Goal: Information Seeking & Learning: Learn about a topic

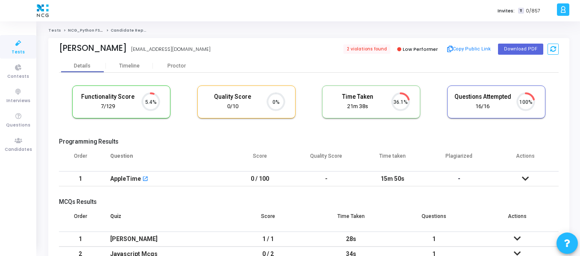
scroll to position [4, 4]
click at [375, 47] on span "2 violations found" at bounding box center [366, 48] width 49 height 9
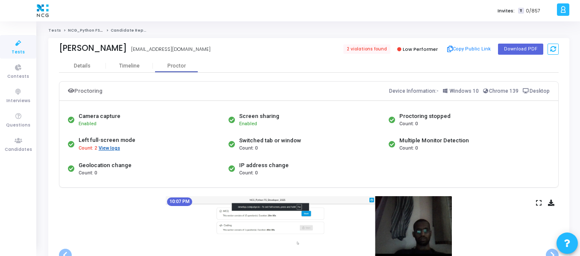
click at [114, 151] on button "View logs" at bounding box center [109, 148] width 22 height 8
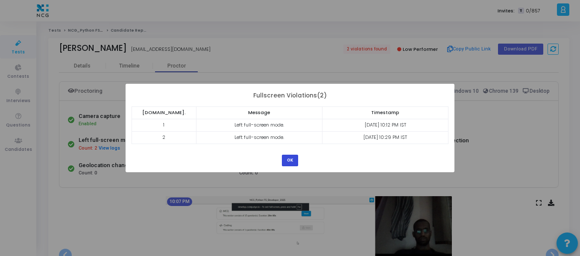
click at [292, 160] on button "OK" at bounding box center [290, 161] width 16 height 12
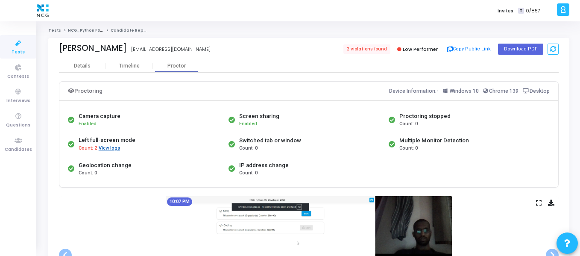
click at [114, 146] on button "View logs" at bounding box center [109, 148] width 22 height 8
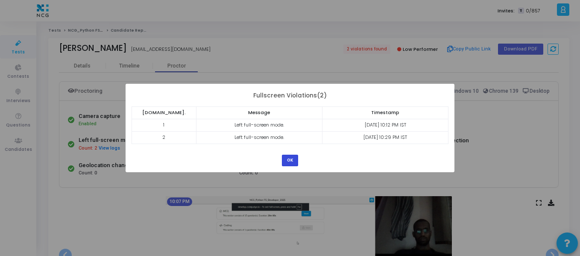
click at [295, 161] on button "OK" at bounding box center [290, 161] width 16 height 12
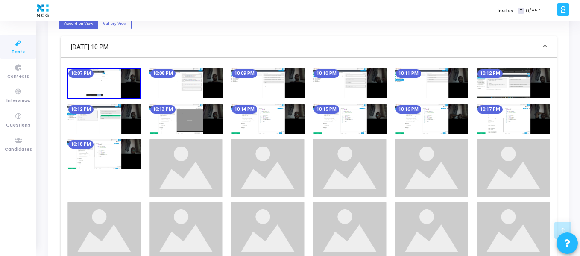
scroll to position [304, 0]
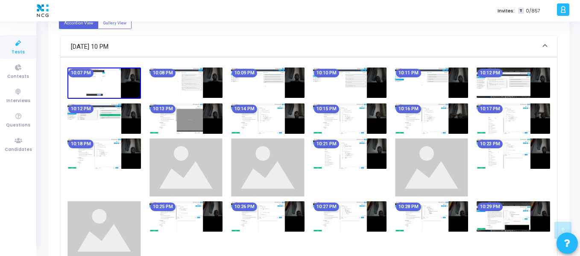
click at [441, 88] on img at bounding box center [431, 82] width 73 height 30
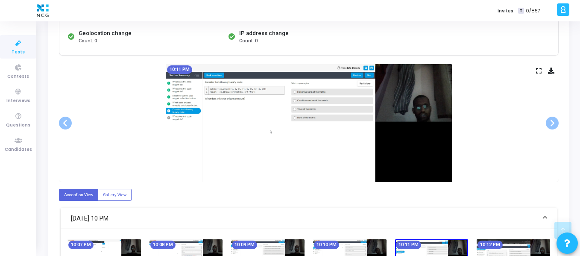
scroll to position [131, 0]
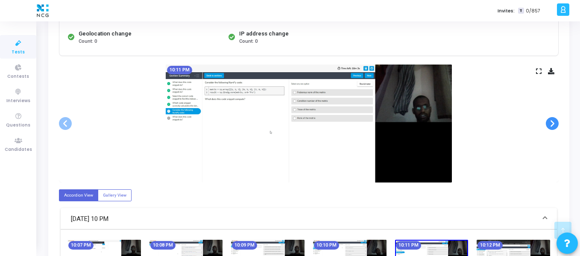
click at [550, 122] on span at bounding box center [552, 123] width 13 height 13
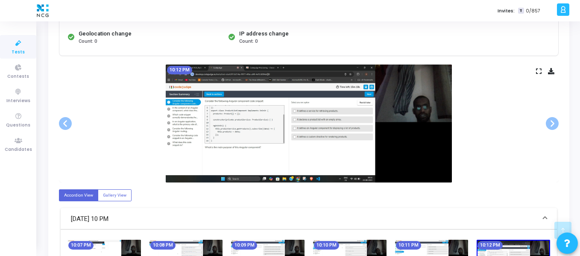
click at [349, 107] on img at bounding box center [309, 123] width 286 height 118
click at [548, 123] on span at bounding box center [552, 123] width 13 height 13
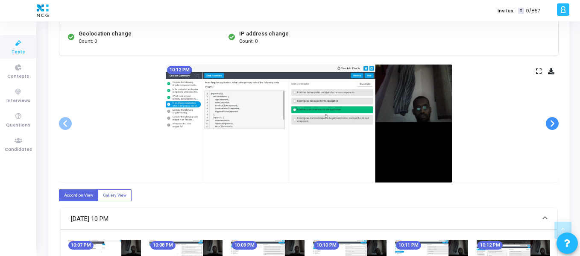
click at [548, 123] on span at bounding box center [552, 123] width 13 height 13
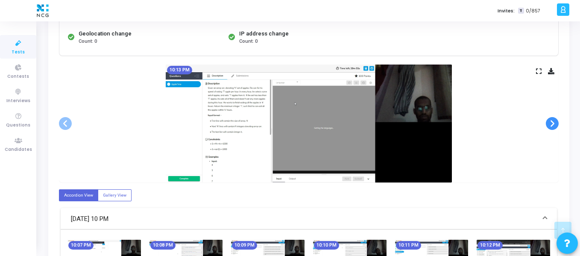
click at [548, 123] on span at bounding box center [552, 123] width 13 height 13
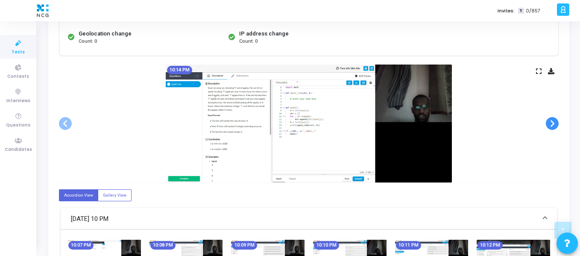
click at [548, 123] on span at bounding box center [552, 123] width 13 height 13
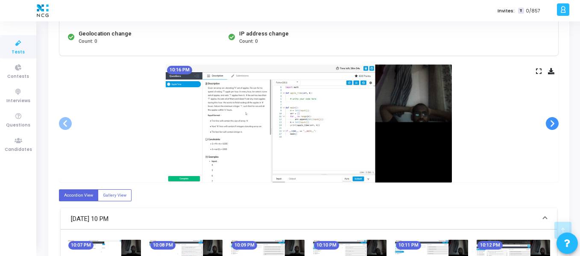
click at [548, 123] on span at bounding box center [552, 123] width 13 height 13
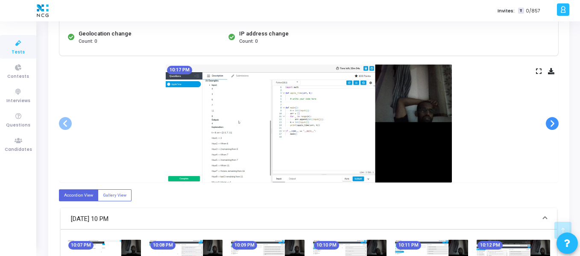
click at [548, 123] on span at bounding box center [552, 123] width 13 height 13
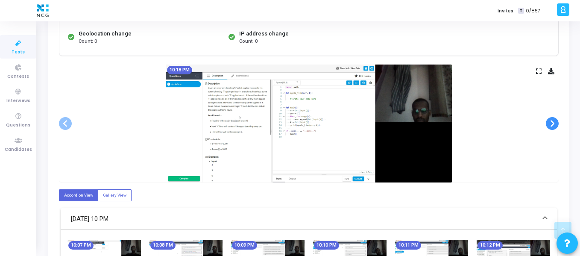
click at [548, 123] on span at bounding box center [552, 123] width 13 height 13
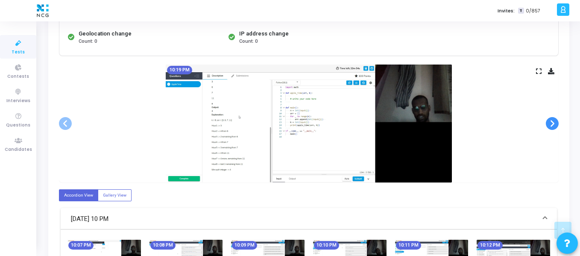
click at [548, 123] on span at bounding box center [552, 123] width 13 height 13
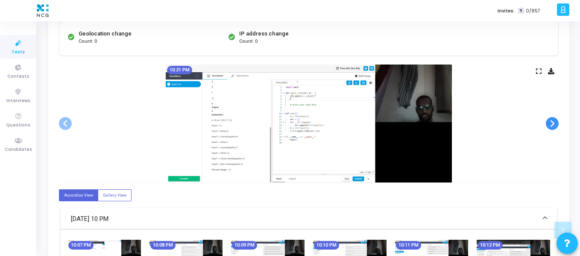
click at [548, 123] on span at bounding box center [552, 123] width 13 height 13
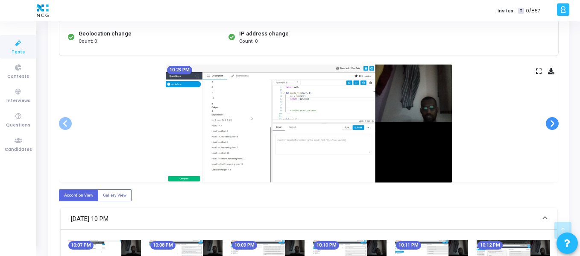
click at [548, 123] on span at bounding box center [552, 123] width 13 height 13
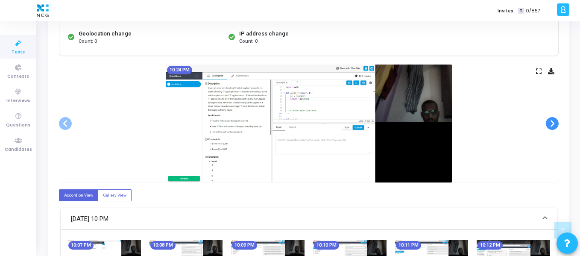
click at [548, 123] on span at bounding box center [552, 123] width 13 height 13
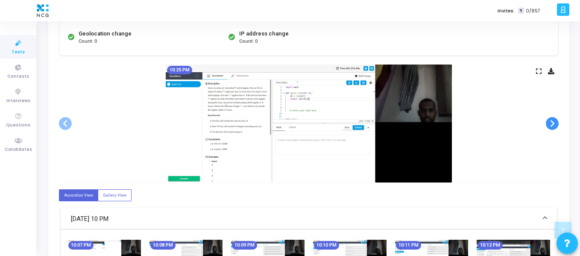
click at [548, 123] on span at bounding box center [552, 123] width 13 height 13
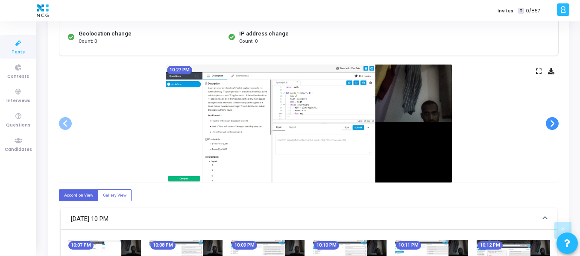
click at [548, 123] on span at bounding box center [552, 123] width 13 height 13
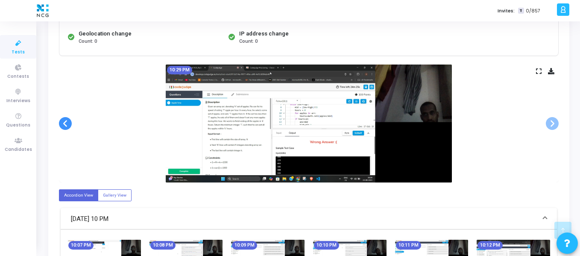
click at [64, 123] on span at bounding box center [65, 123] width 13 height 13
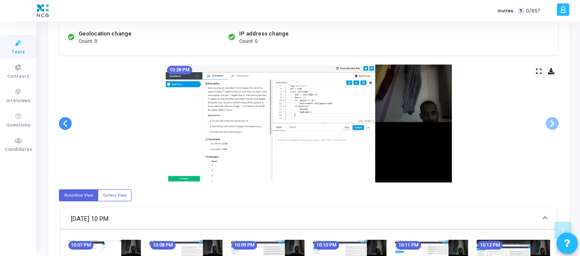
click at [64, 123] on span at bounding box center [65, 123] width 13 height 13
click at [546, 126] on span at bounding box center [552, 123] width 13 height 13
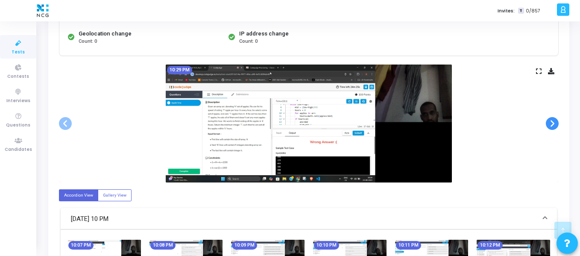
click at [546, 126] on span at bounding box center [552, 123] width 13 height 13
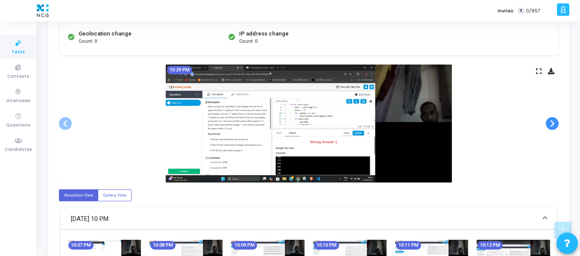
click at [550, 123] on span at bounding box center [552, 123] width 13 height 13
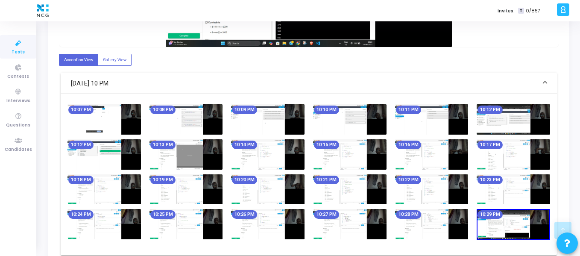
scroll to position [310, 0]
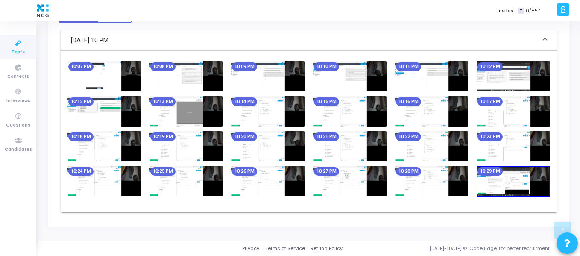
click at [307, 79] on div "10:09 PM" at bounding box center [268, 76] width 82 height 30
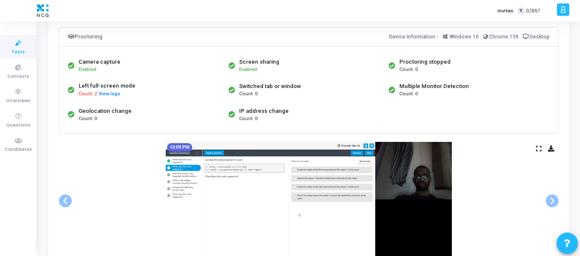
scroll to position [0, 0]
